Goal: Information Seeking & Learning: Learn about a topic

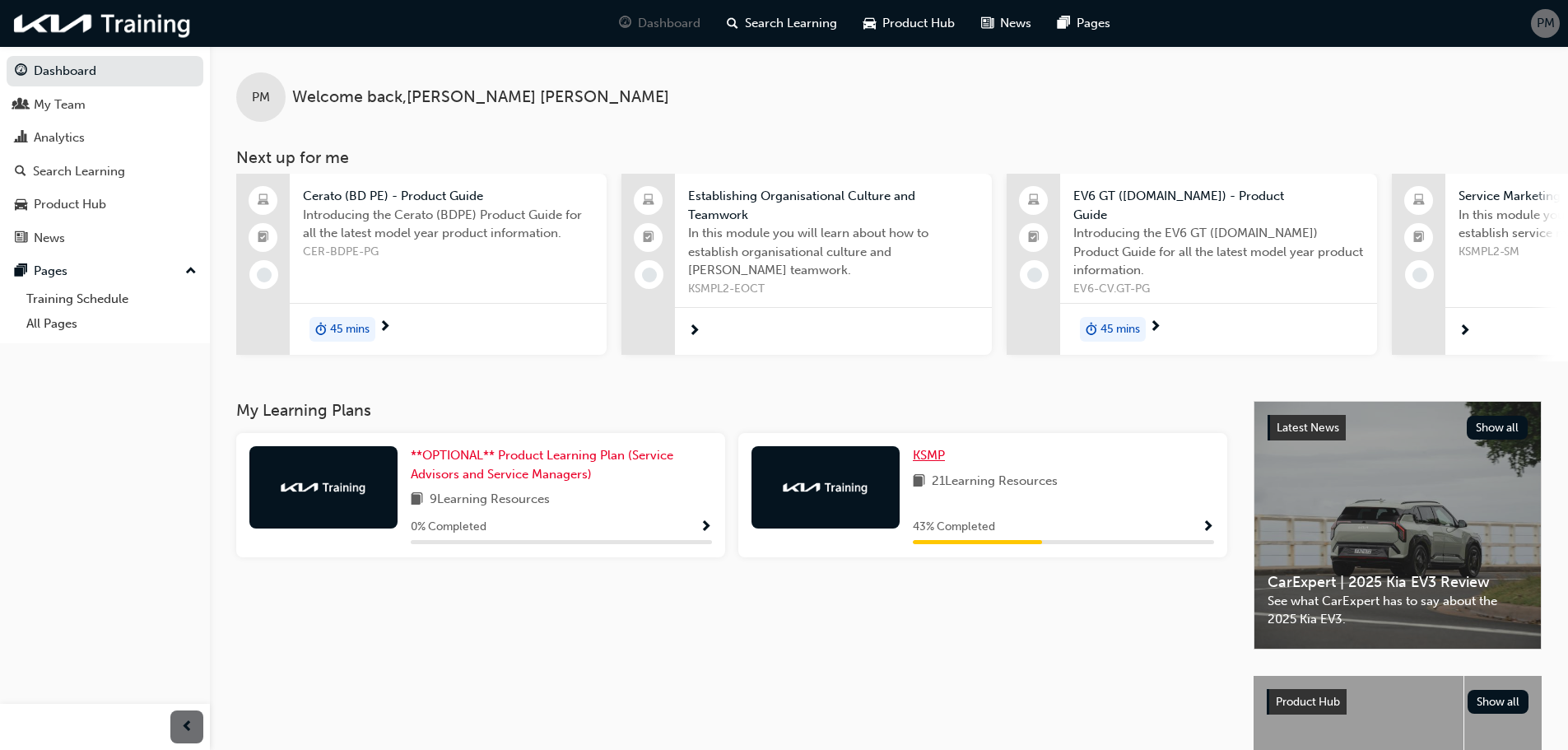
click at [928, 454] on span "KSMP" at bounding box center [929, 455] width 32 height 14
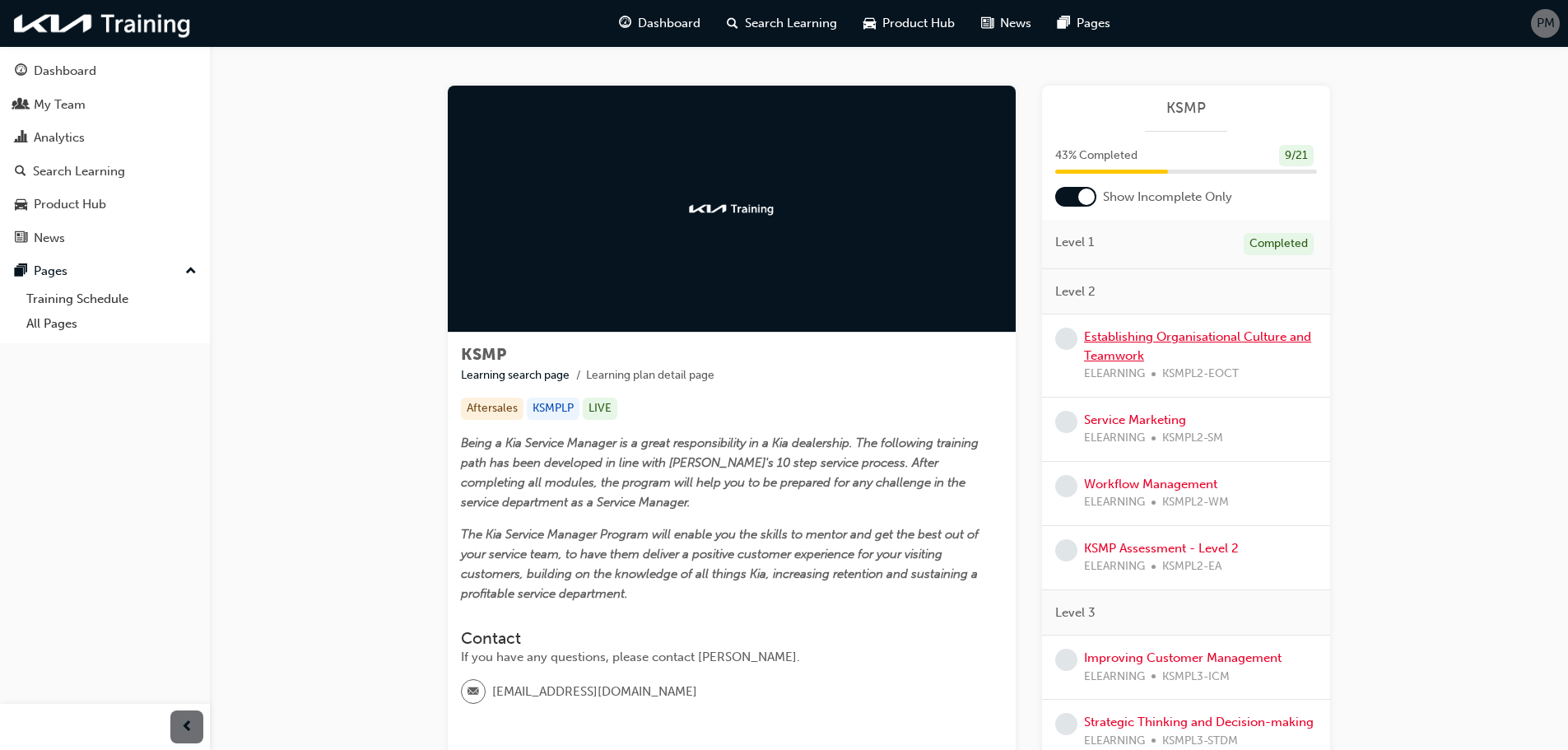
click at [1115, 337] on link "Establishing Organisational Culture and Teamwork" at bounding box center [1198, 346] width 227 height 34
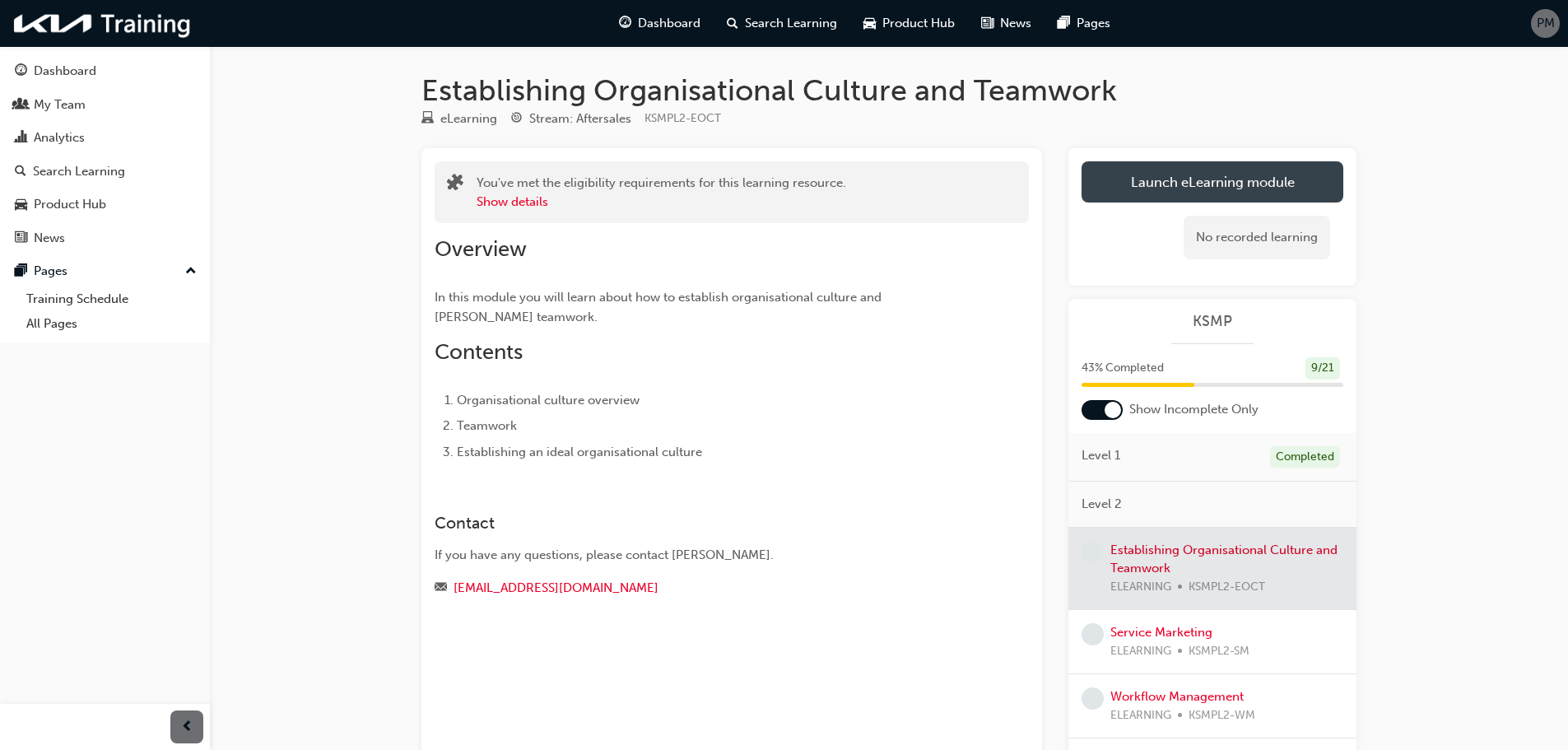
click at [1191, 176] on link "Launch eLearning module" at bounding box center [1212, 182] width 262 height 41
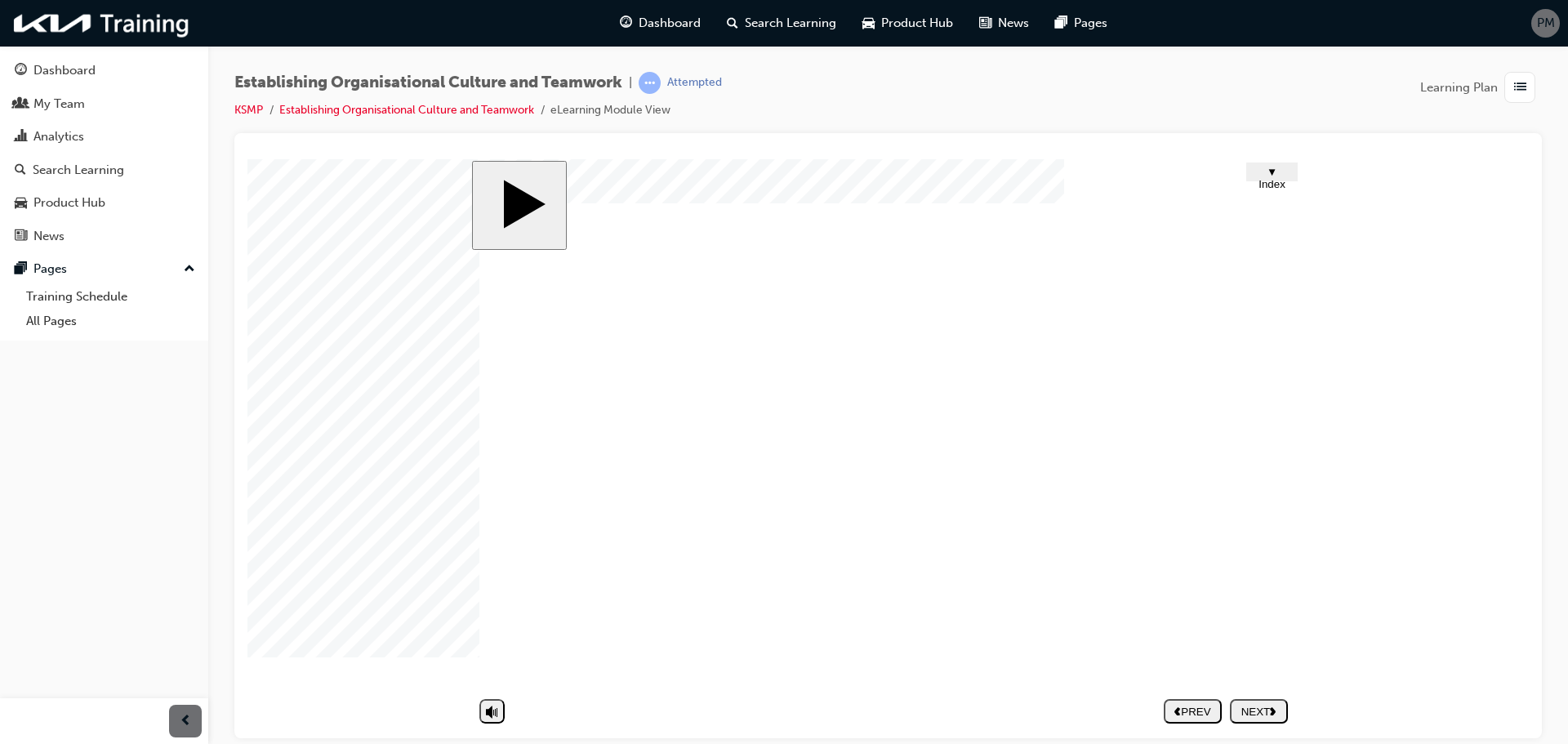
click at [1264, 711] on div "NEXT" at bounding box center [1259, 711] width 45 height 12
click at [1248, 705] on div "NEXT" at bounding box center [1259, 711] width 45 height 12
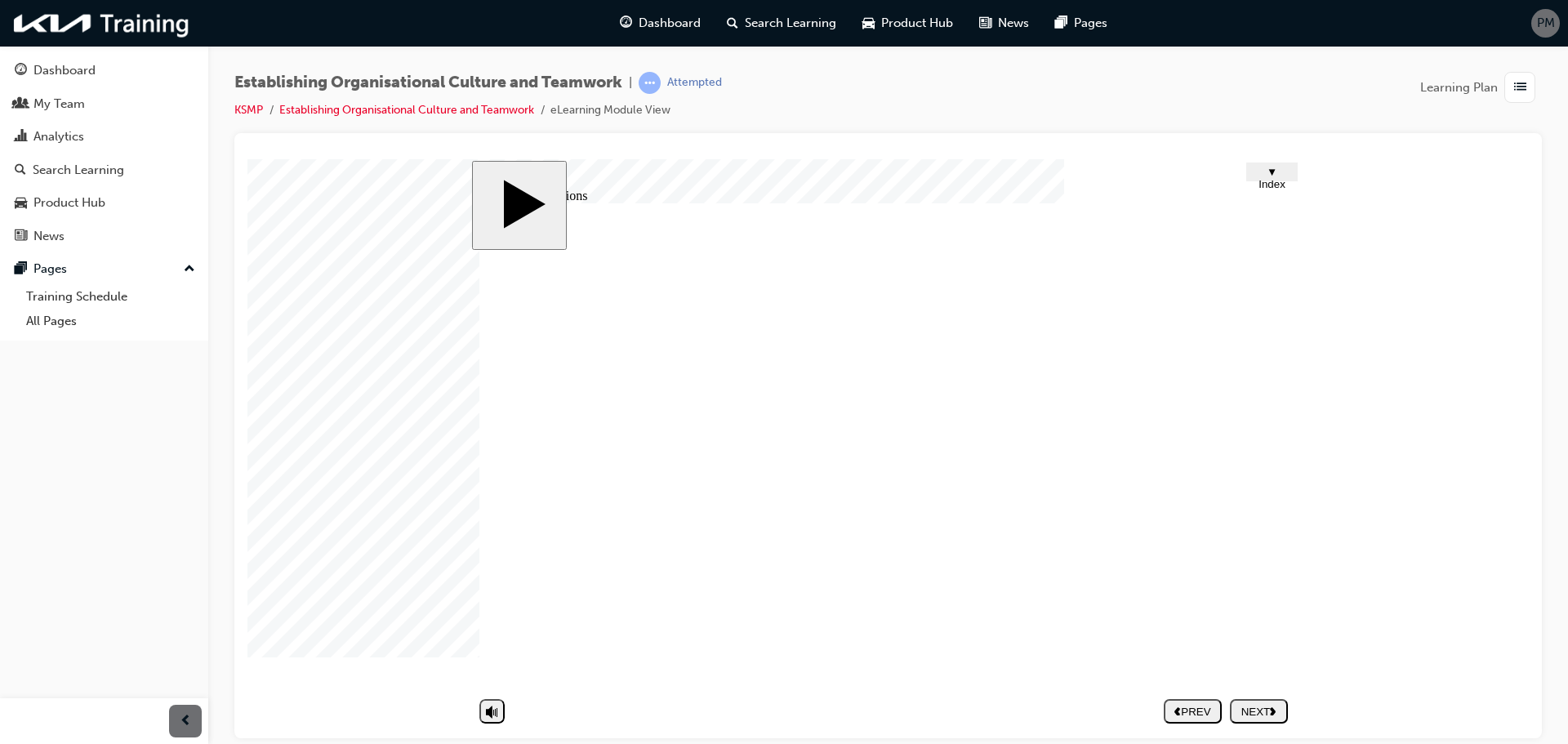
click at [1265, 717] on div "NEXT" at bounding box center [1259, 711] width 45 height 12
